Goal: Task Accomplishment & Management: Complete application form

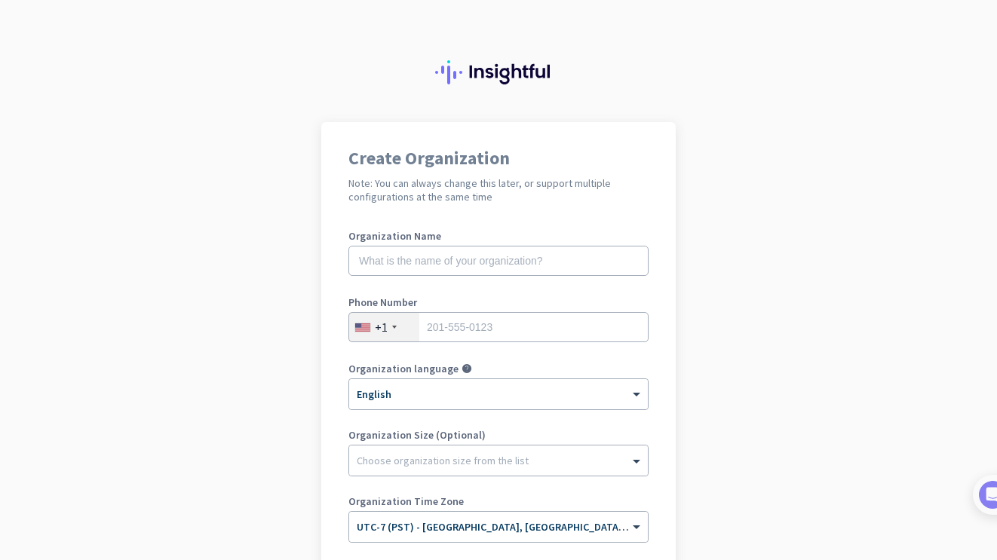
scroll to position [131, 0]
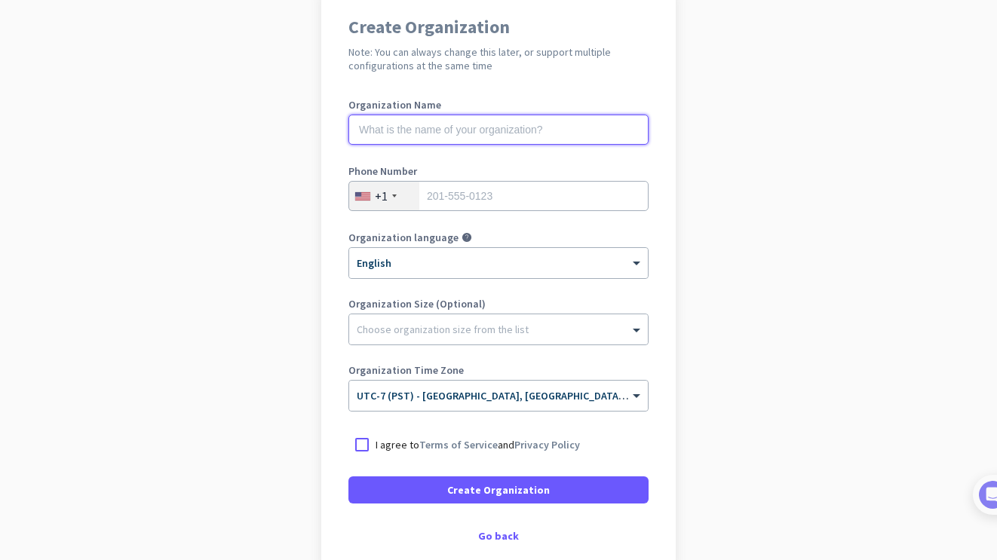
click at [525, 124] on input "text" at bounding box center [498, 130] width 300 height 30
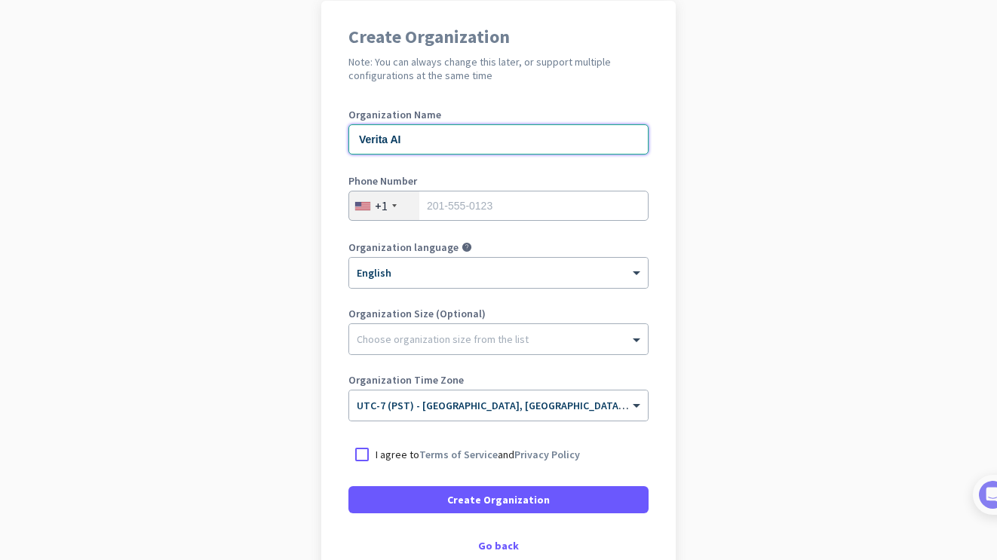
scroll to position [120, 0]
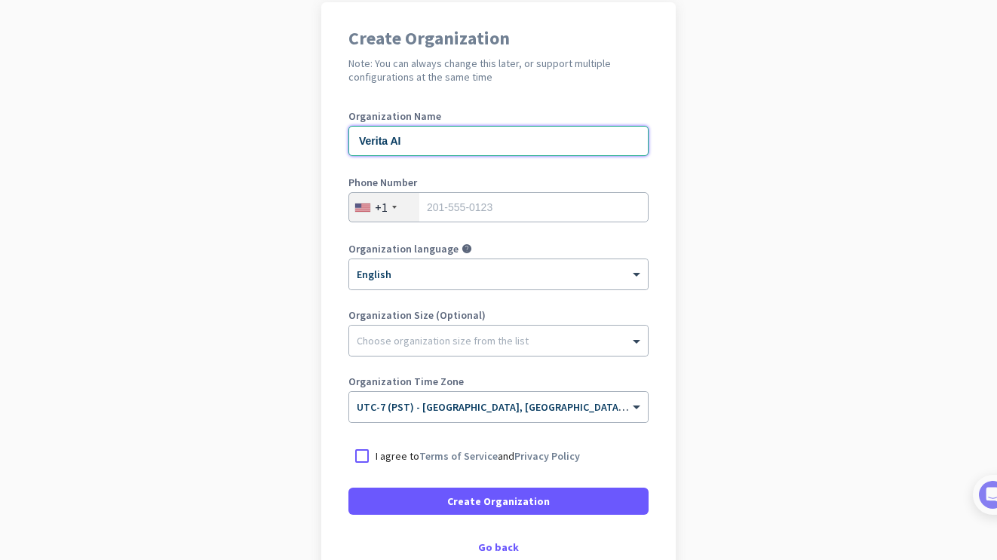
type input "Verita AI"
click at [697, 149] on app-onboarding-organization "Create Organization Note: You can always change this later, or support multiple…" at bounding box center [498, 328] width 997 height 653
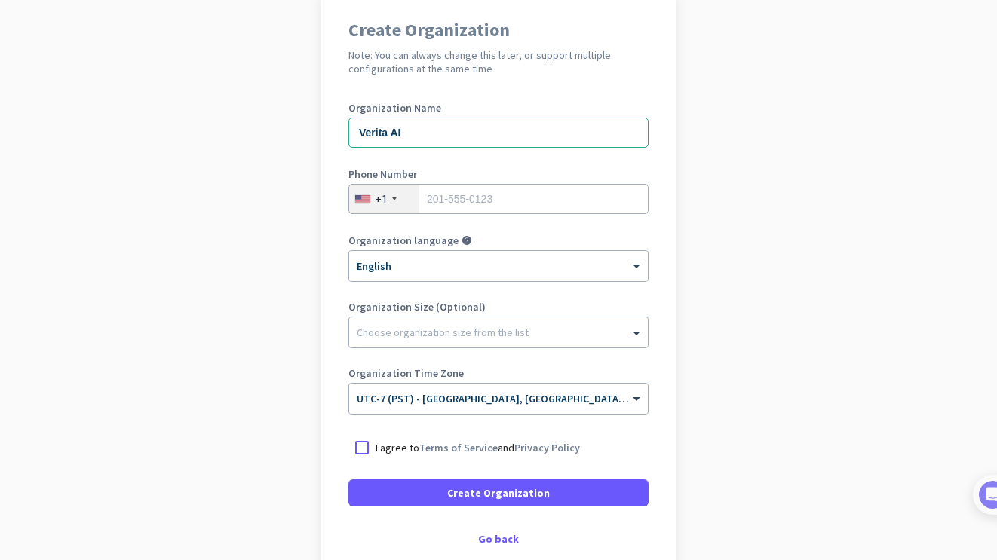
click at [277, 366] on app-onboarding-organization "Create Organization Note: You can always change this later, or support multiple…" at bounding box center [498, 320] width 997 height 653
click at [355, 446] on div at bounding box center [361, 447] width 27 height 27
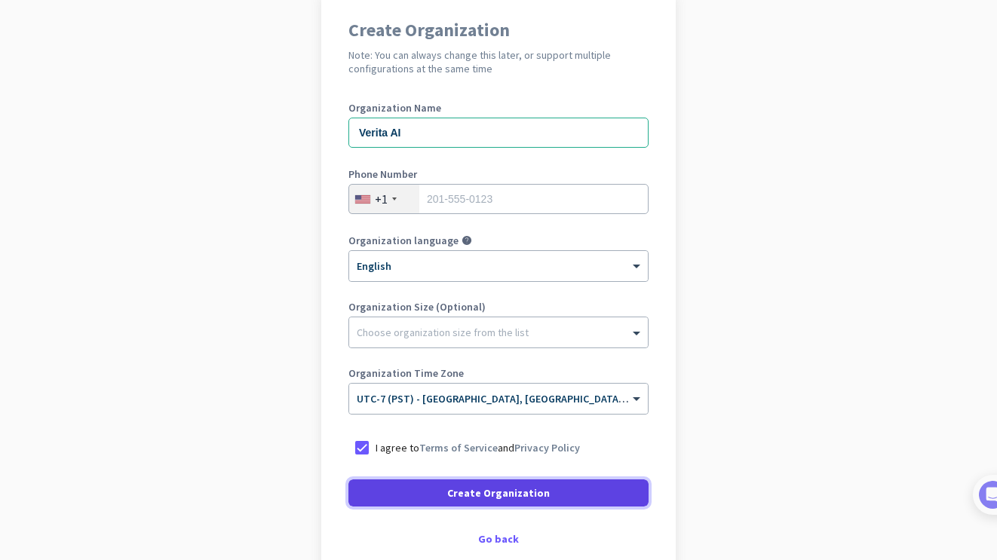
click at [399, 485] on span at bounding box center [498, 493] width 300 height 36
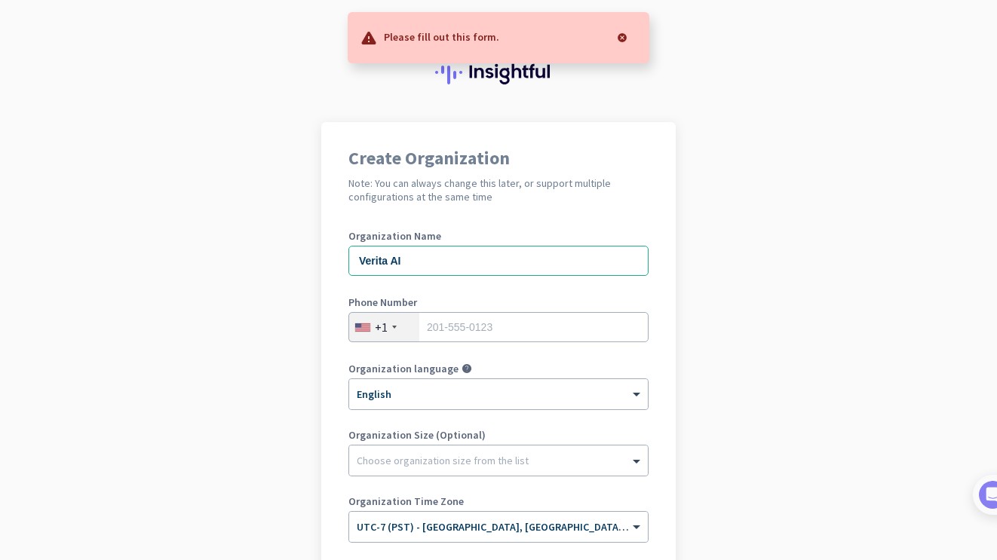
scroll to position [199, 0]
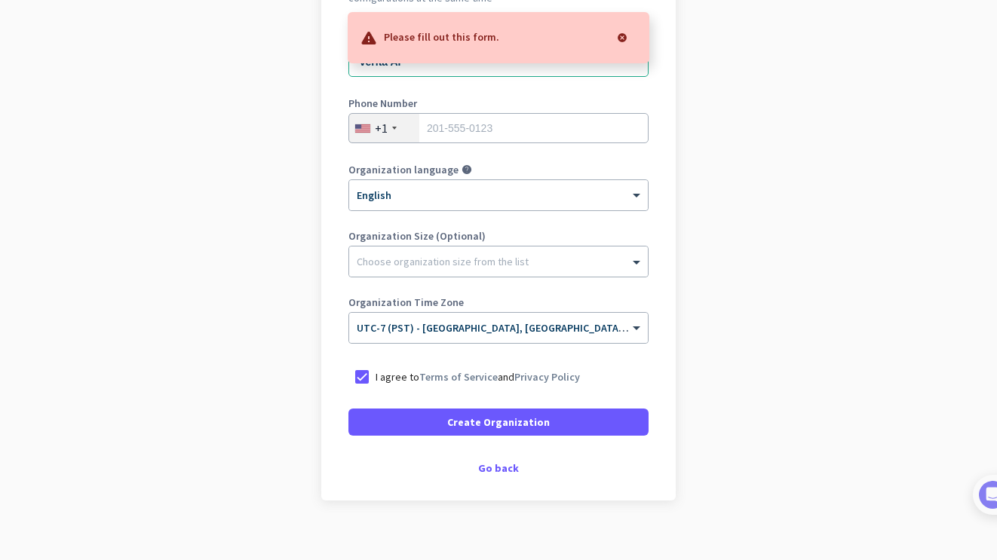
click at [493, 498] on div "Create Organization Note: You can always change this later, or support multiple…" at bounding box center [498, 211] width 354 height 577
click at [493, 483] on div "Create Organization Note: You can always change this later, or support multiple…" at bounding box center [498, 211] width 354 height 577
click at [495, 471] on div "Go back" at bounding box center [498, 468] width 300 height 11
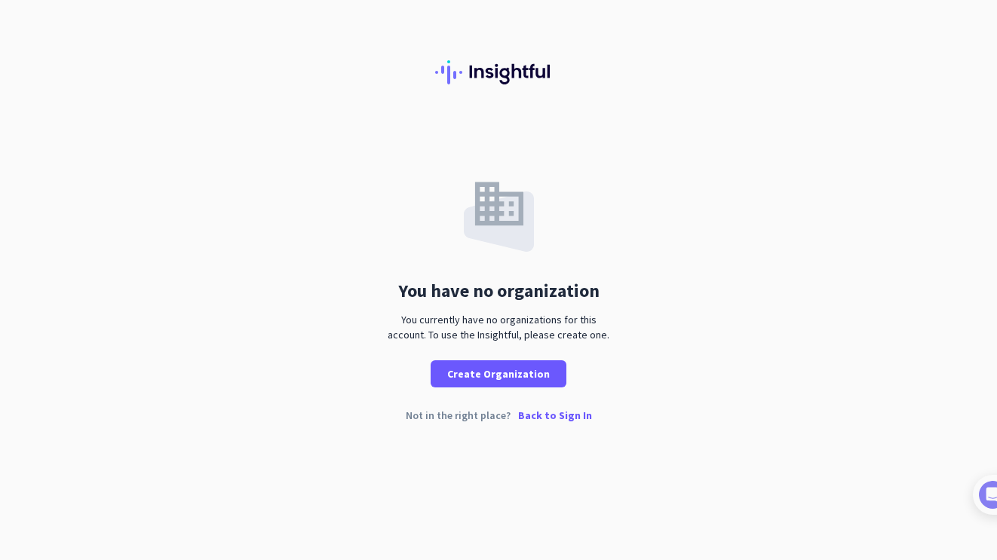
click at [452, 326] on div "You currently have no organizations for this account. To use the Insightful, pl…" at bounding box center [498, 327] width 234 height 30
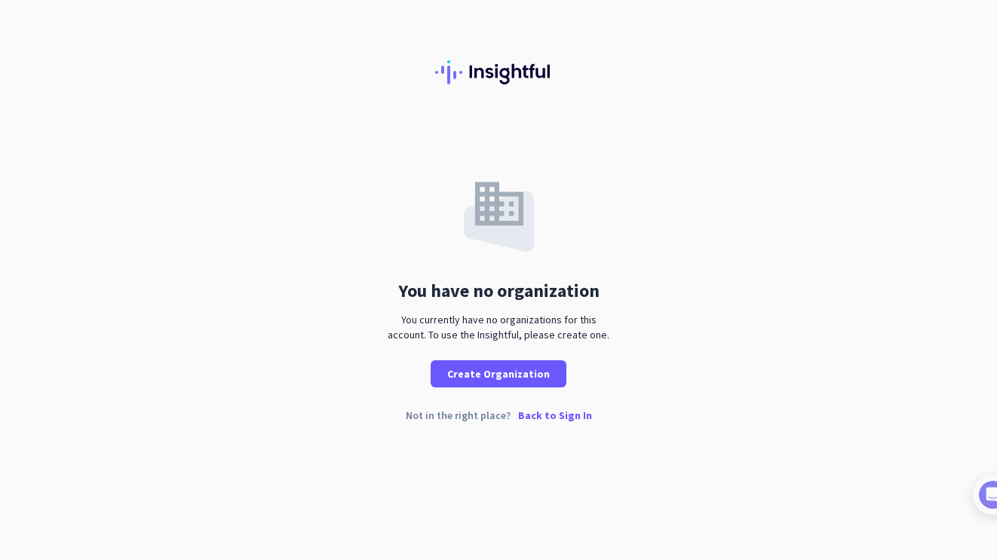
click at [452, 326] on div "You currently have no organizations for this account. To use the Insightful, pl…" at bounding box center [498, 327] width 234 height 30
click at [541, 418] on p "Back to Sign In" at bounding box center [555, 415] width 74 height 11
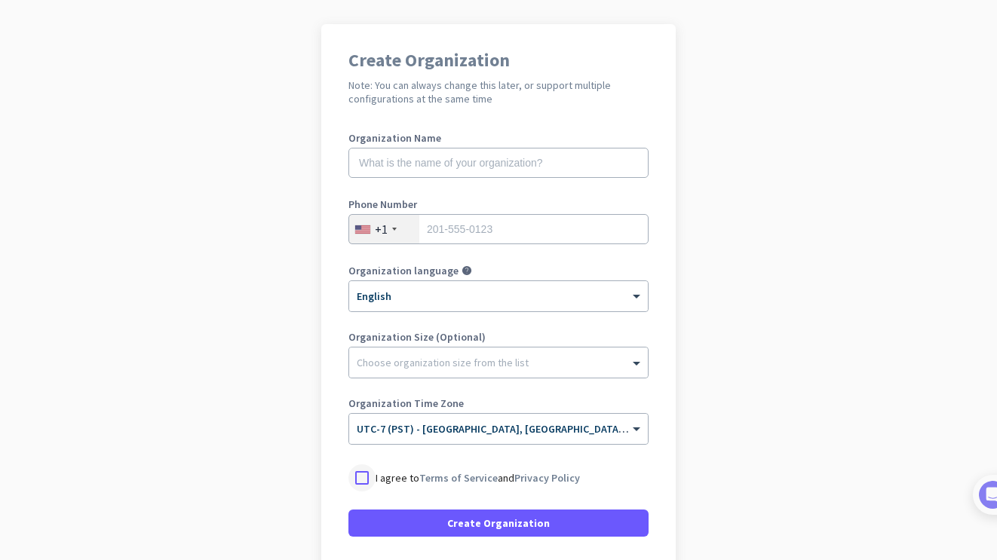
scroll to position [104, 0]
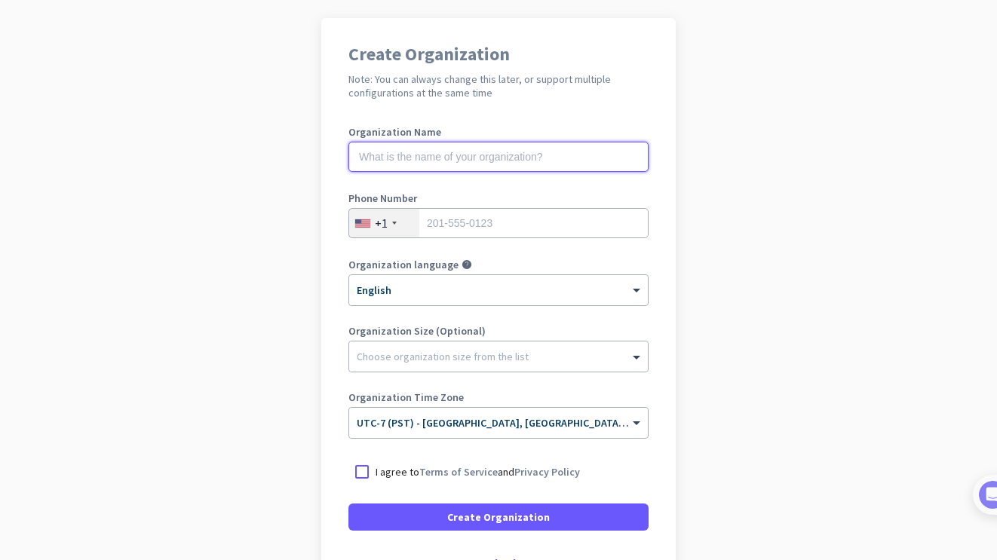
click at [442, 163] on input "text" at bounding box center [498, 157] width 300 height 30
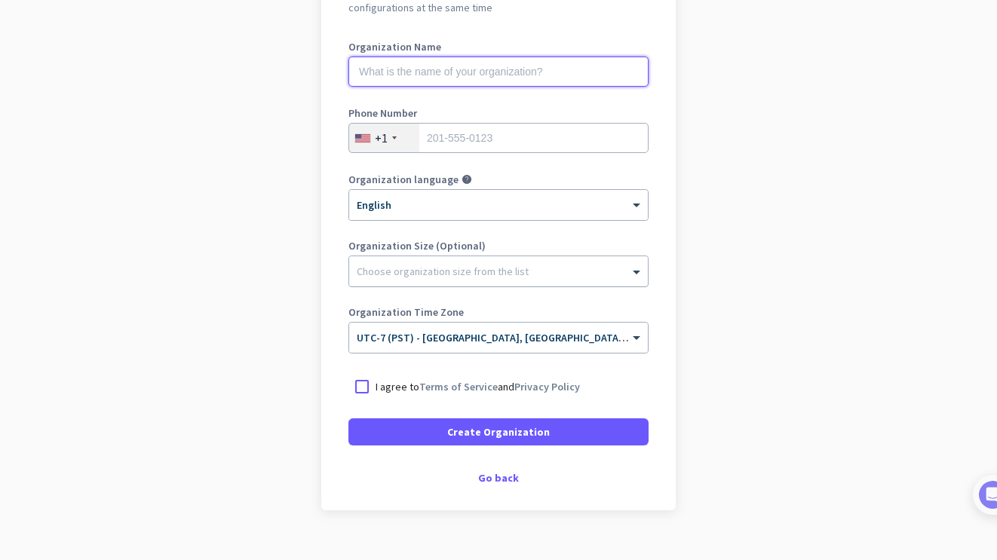
scroll to position [213, 0]
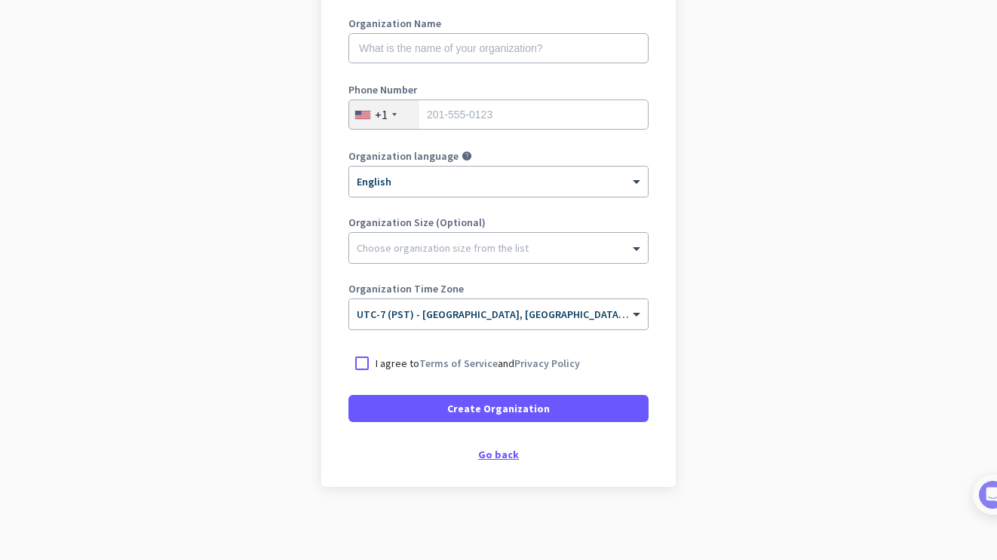
click at [489, 458] on div "Go back" at bounding box center [498, 454] width 300 height 11
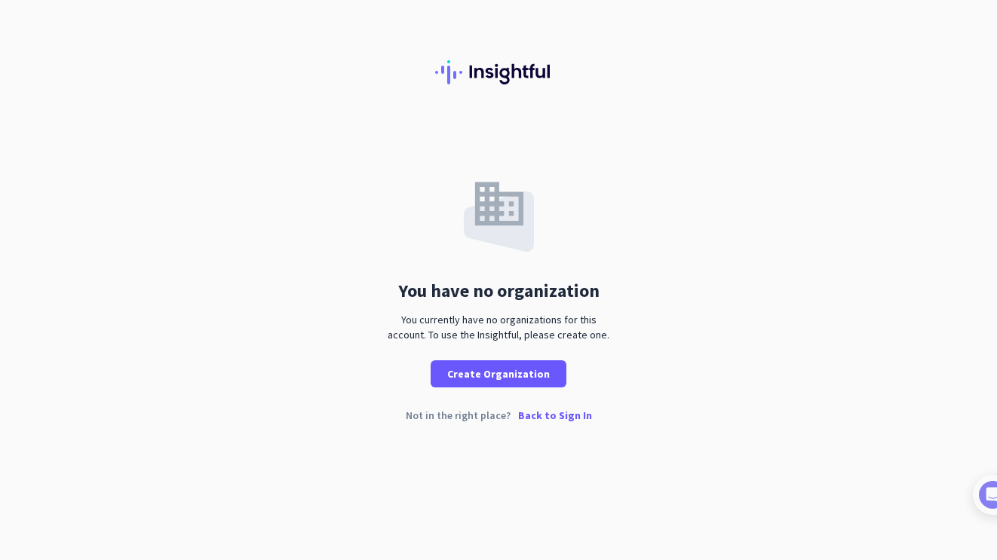
click at [471, 341] on div "You currently have no organizations for this account. To use the Insightful, pl…" at bounding box center [498, 327] width 234 height 30
click at [641, 337] on div "You have no organization You currently have no organizations for this account. …" at bounding box center [498, 254] width 997 height 265
click at [533, 416] on p "Back to Sign In" at bounding box center [555, 415] width 74 height 11
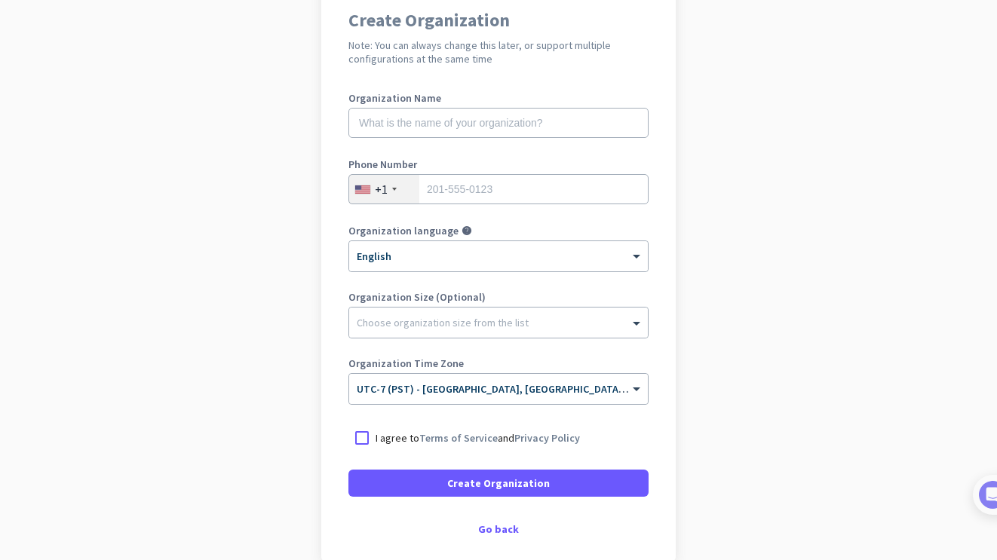
scroll to position [137, 0]
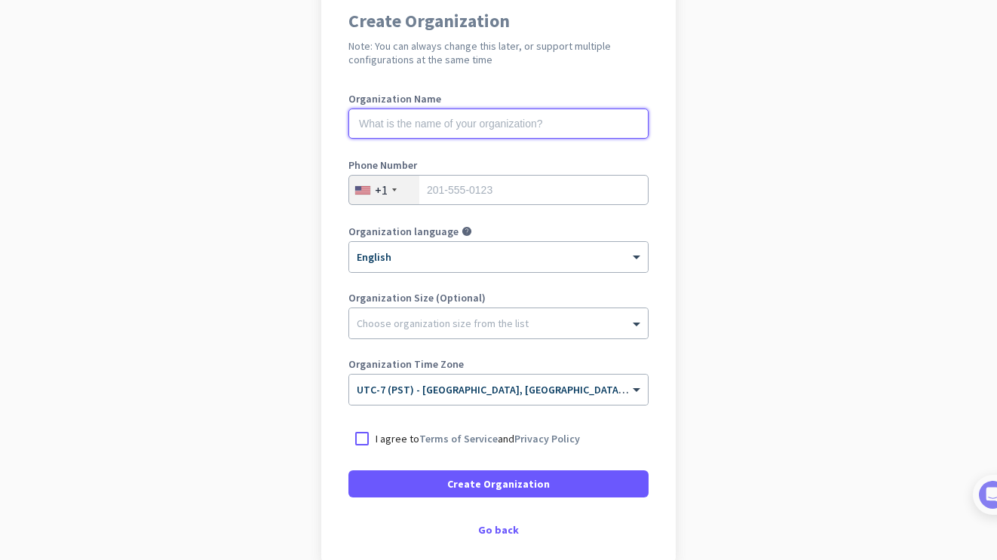
click at [581, 129] on input "text" at bounding box center [498, 124] width 300 height 30
type input "Verita AI"
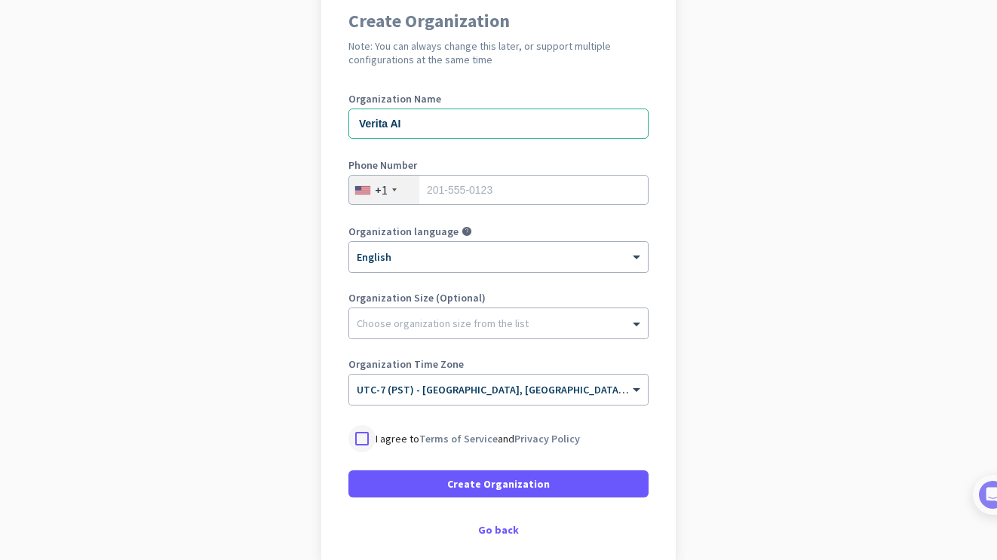
click at [358, 443] on div at bounding box center [361, 438] width 27 height 27
click at [300, 446] on app-onboarding-organization "Create Organization Note: You can always change this later, or support multiple…" at bounding box center [498, 311] width 997 height 653
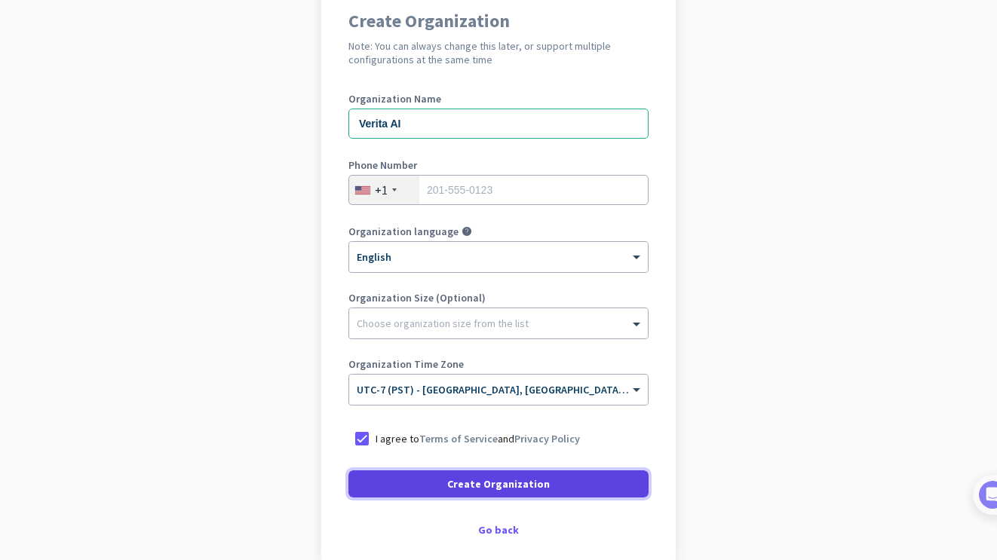
click at [406, 479] on span at bounding box center [498, 484] width 300 height 36
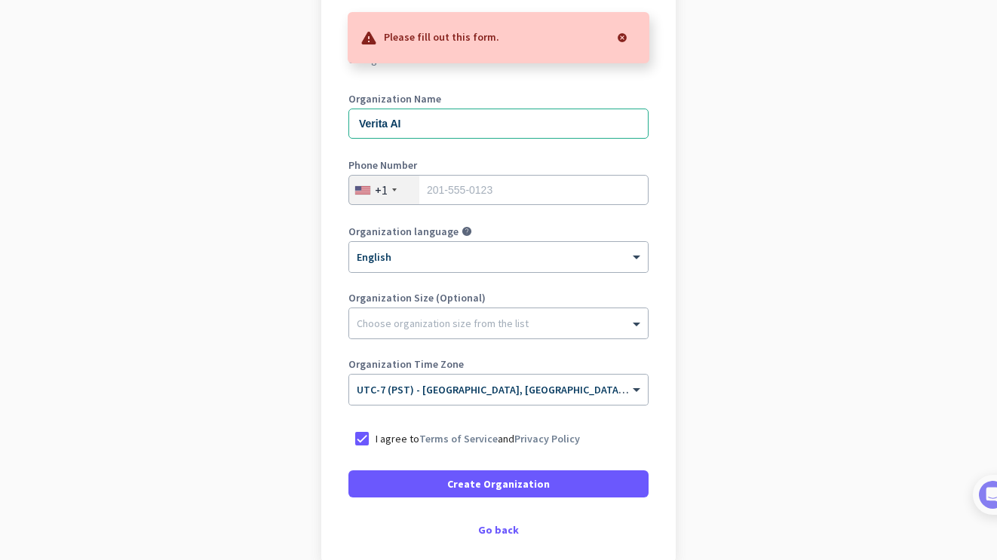
click at [482, 206] on div "Phone Number +1" at bounding box center [498, 190] width 300 height 60
click at [494, 194] on input "tel" at bounding box center [498, 190] width 300 height 30
click at [731, 195] on app-onboarding-organization "Create Organization Note: You can always change this later, or support multiple…" at bounding box center [498, 311] width 997 height 653
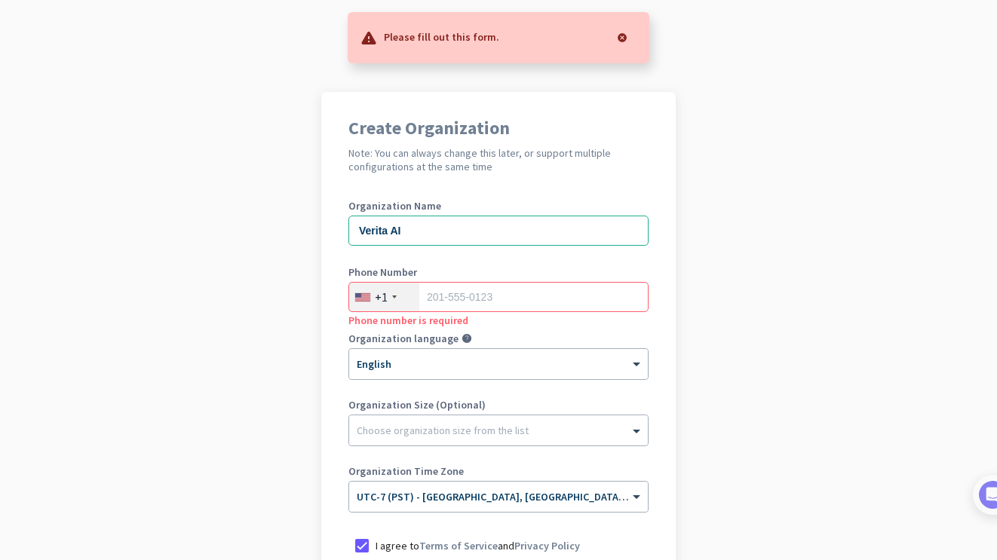
scroll to position [0, 0]
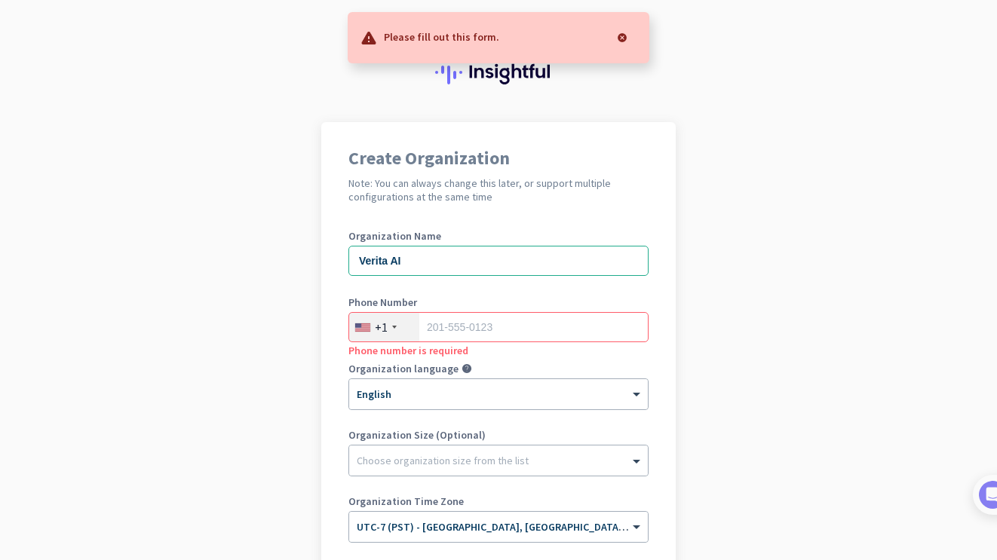
click at [152, 124] on app-onboarding-organization "Create Organization Note: You can always change this later, or support multiple…" at bounding box center [498, 448] width 997 height 653
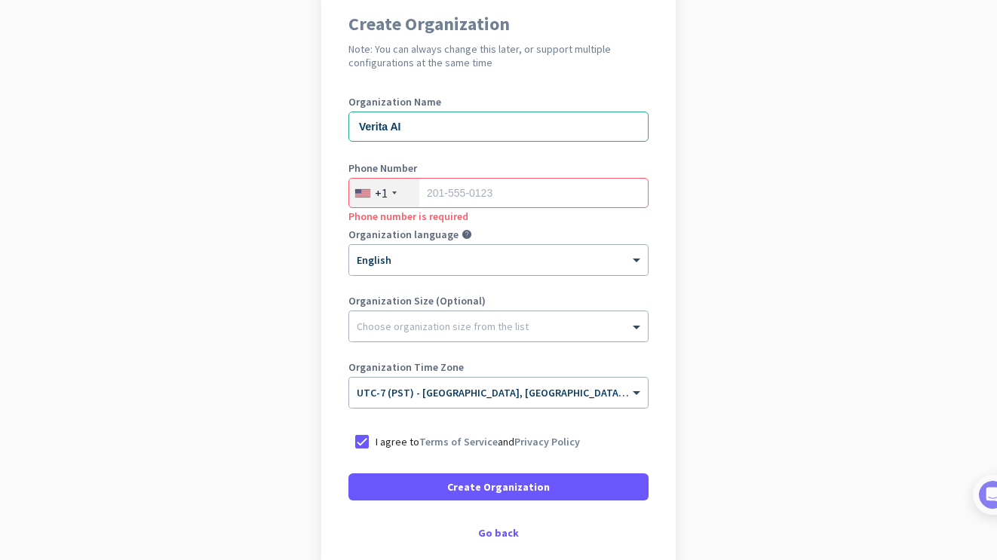
scroll to position [130, 0]
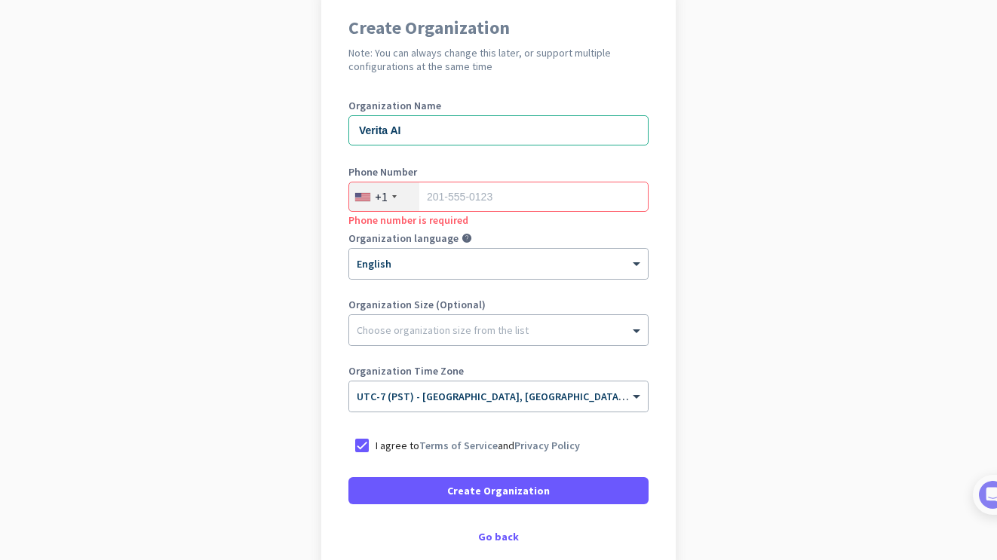
click at [763, 182] on app-onboarding-organization "Create Organization Note: You can always change this later, or support multiple…" at bounding box center [498, 318] width 997 height 653
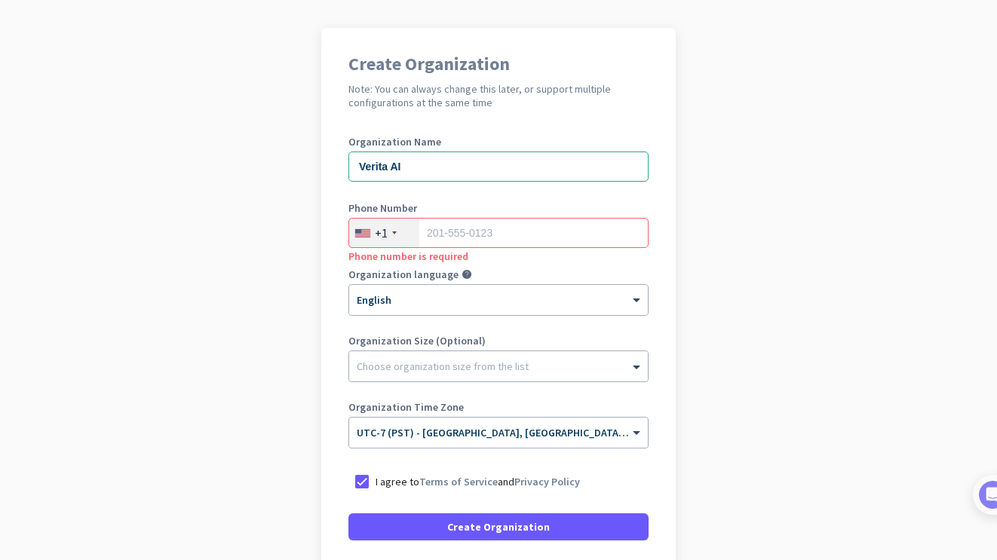
scroll to position [106, 0]
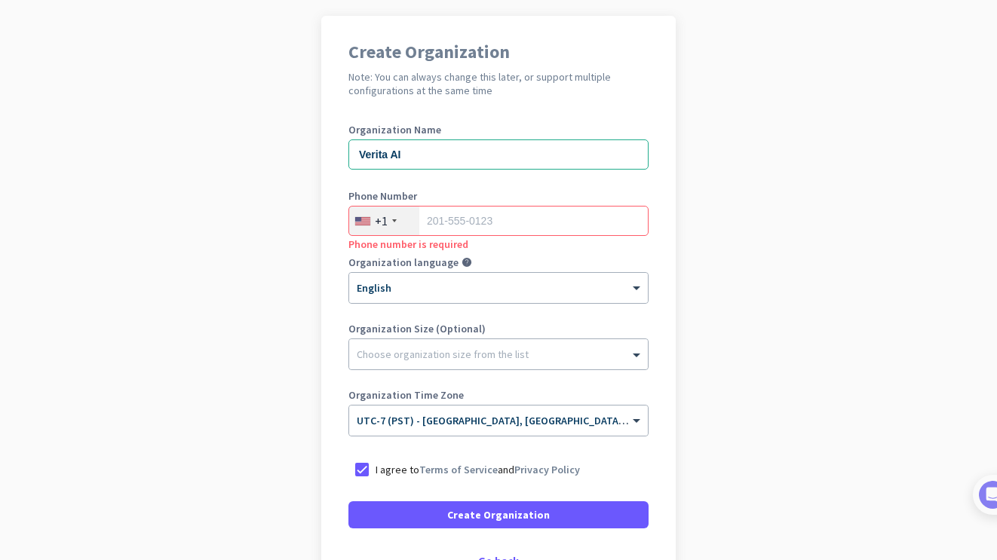
click at [483, 237] on div "Phone number is required" at bounding box center [498, 243] width 300 height 15
click at [508, 219] on input "tel" at bounding box center [498, 221] width 300 height 30
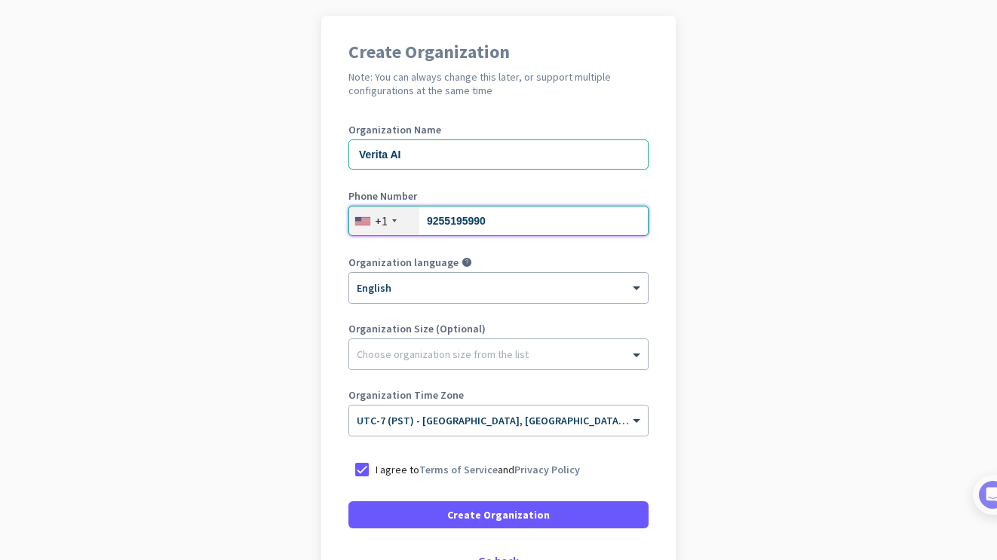
type input "9255195990"
click at [207, 373] on app-onboarding-organization "Create Organization Note: You can always change this later, or support multiple…" at bounding box center [498, 342] width 997 height 653
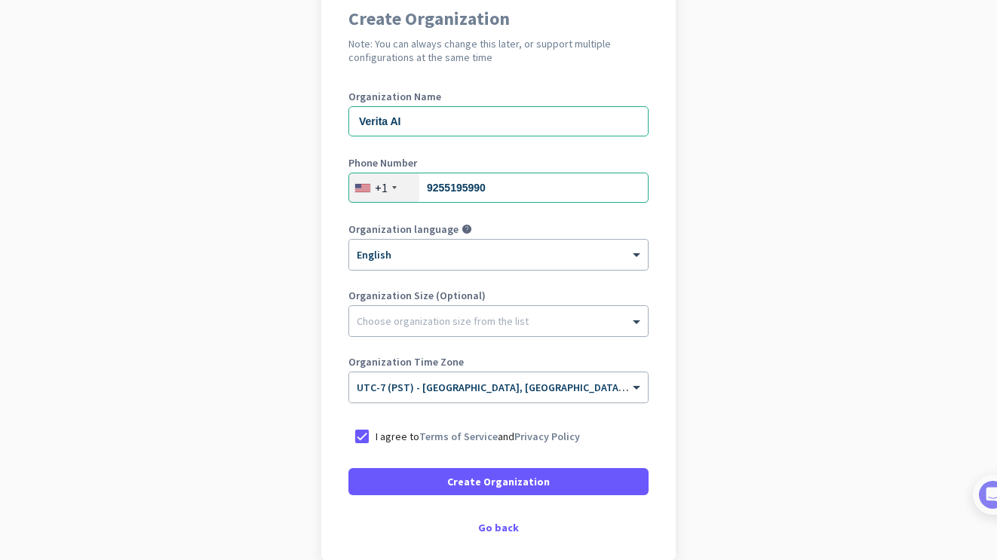
scroll to position [154, 0]
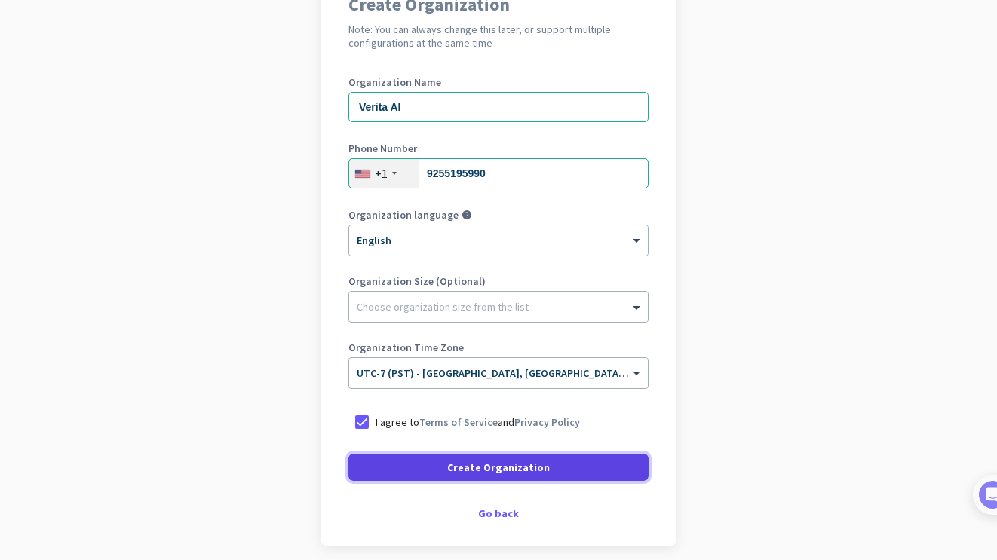
click at [427, 460] on span at bounding box center [498, 467] width 300 height 36
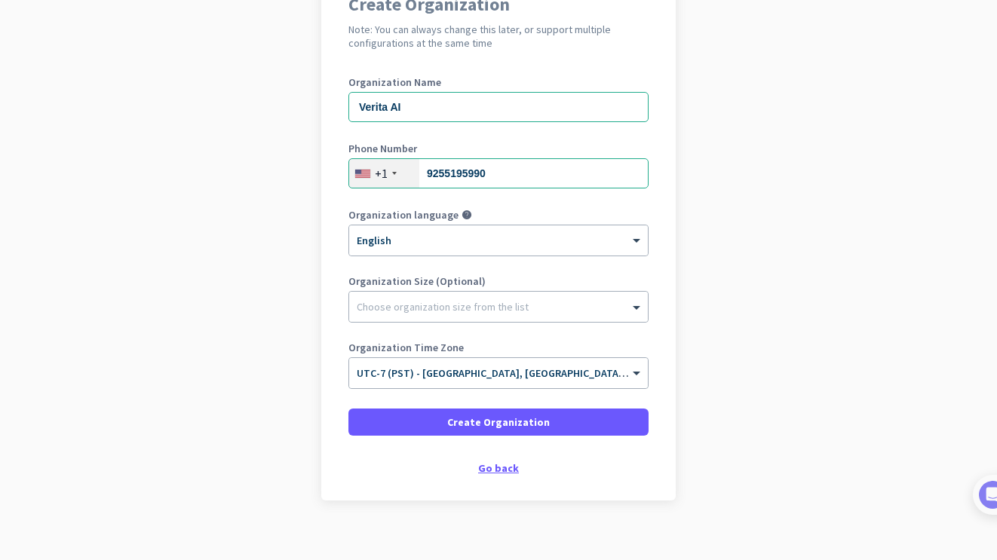
click at [415, 465] on div "Go back" at bounding box center [498, 468] width 300 height 11
